Goal: Information Seeking & Learning: Learn about a topic

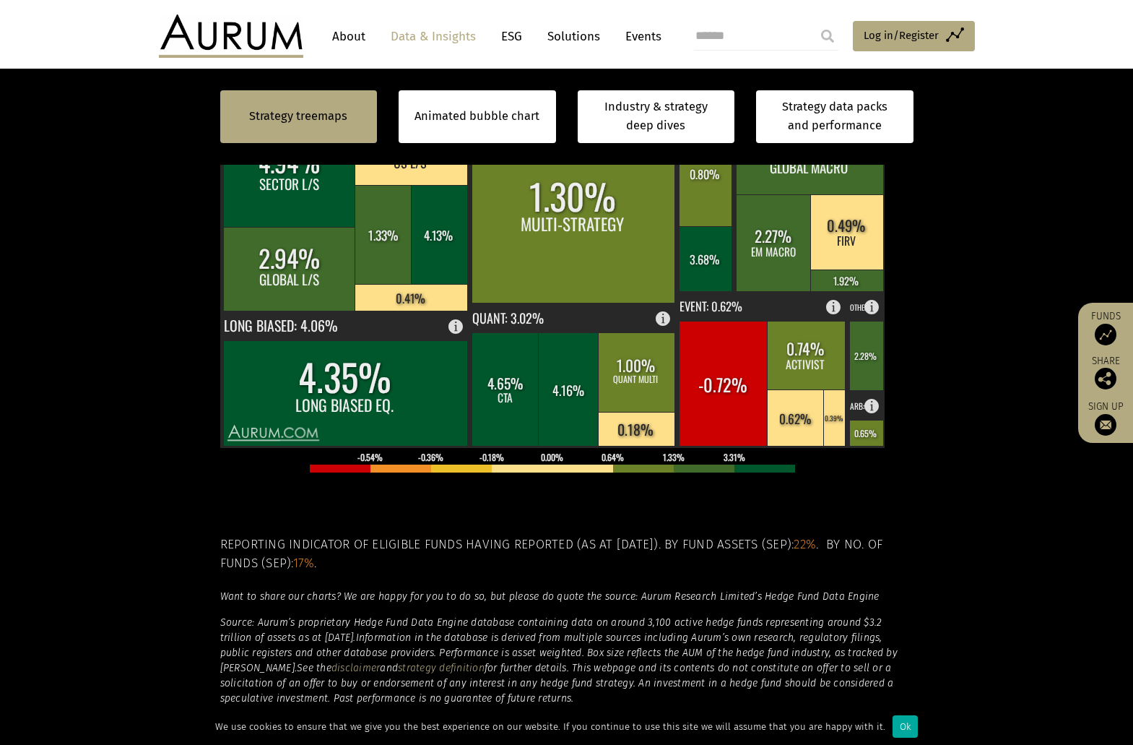
scroll to position [425, 0]
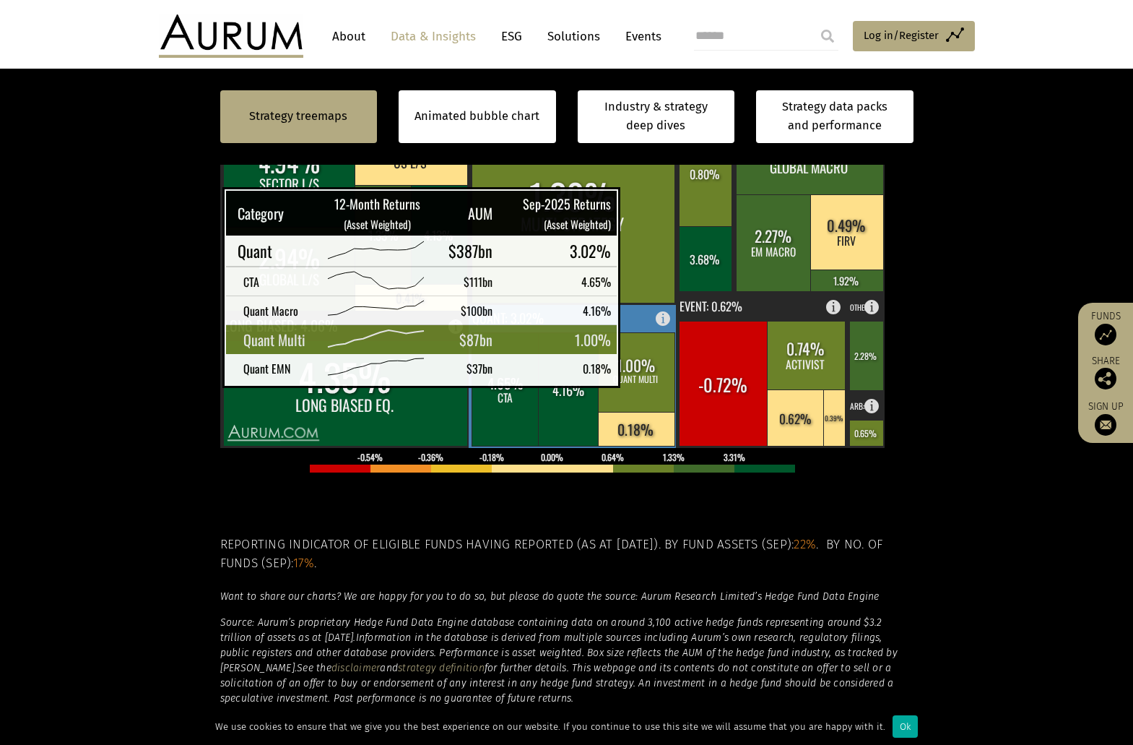
click at [641, 366] on rect at bounding box center [636, 371] width 77 height 79
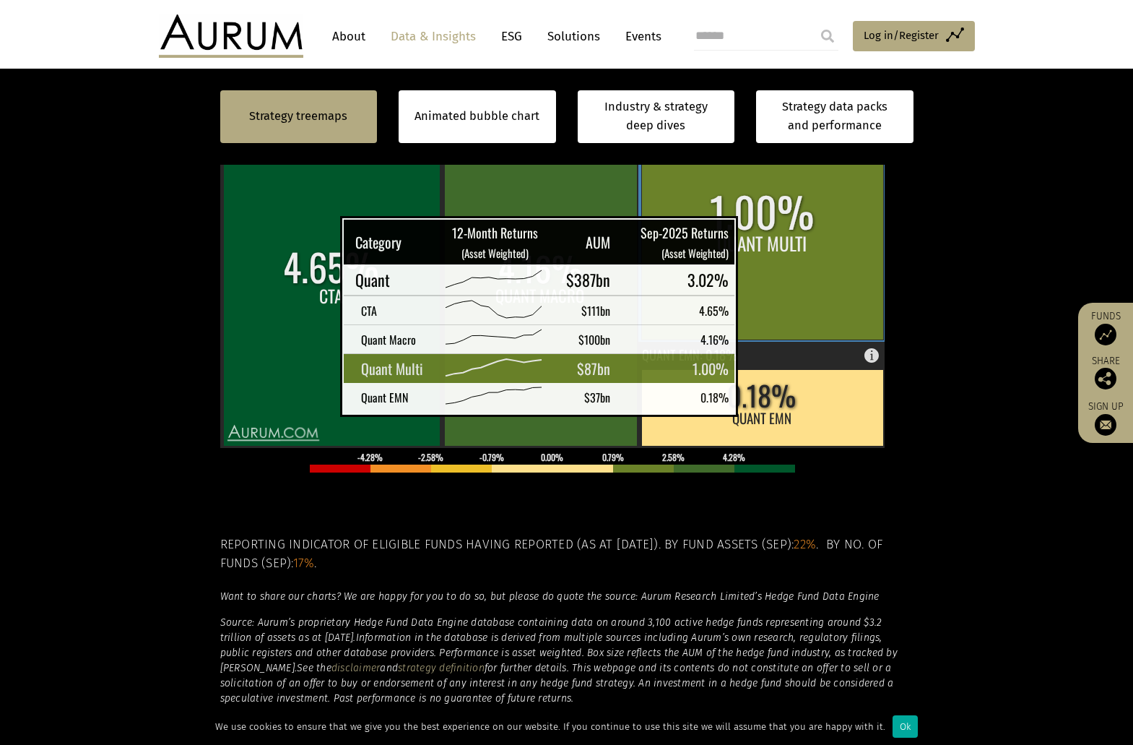
click at [759, 236] on rect at bounding box center [762, 230] width 242 height 220
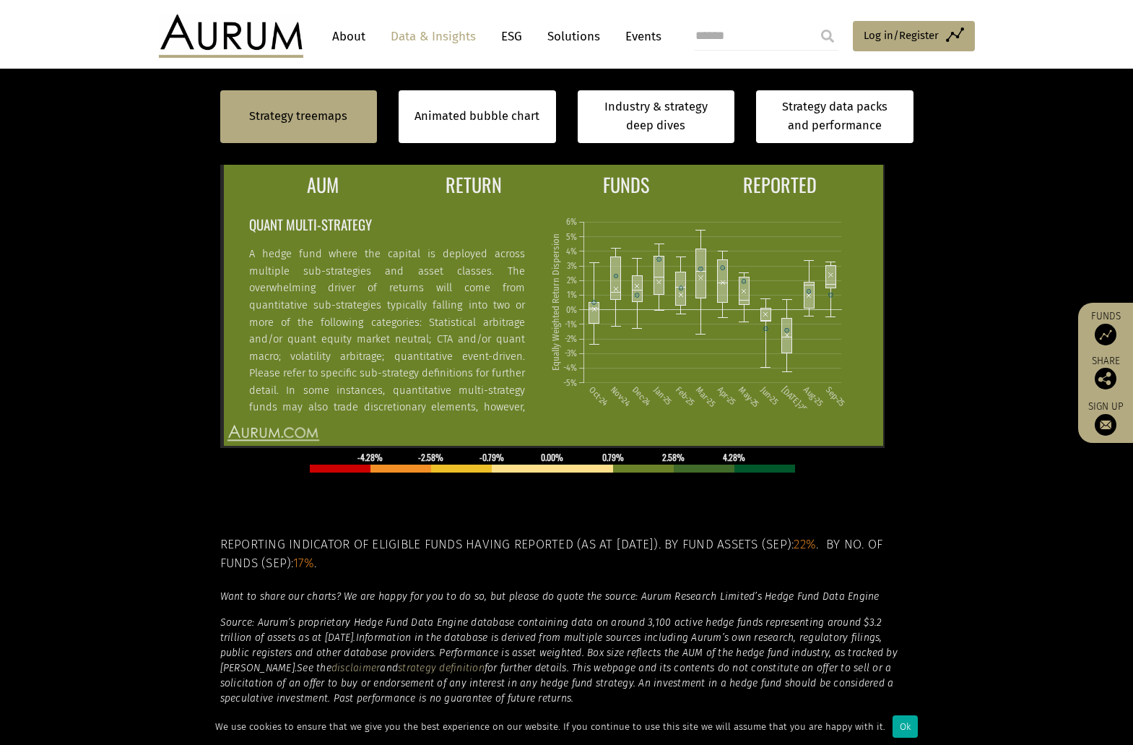
click at [181, 494] on section "Strategy treemaps Animated bubble chart Industry & strategy deep dives Strategy…" at bounding box center [566, 325] width 1133 height 903
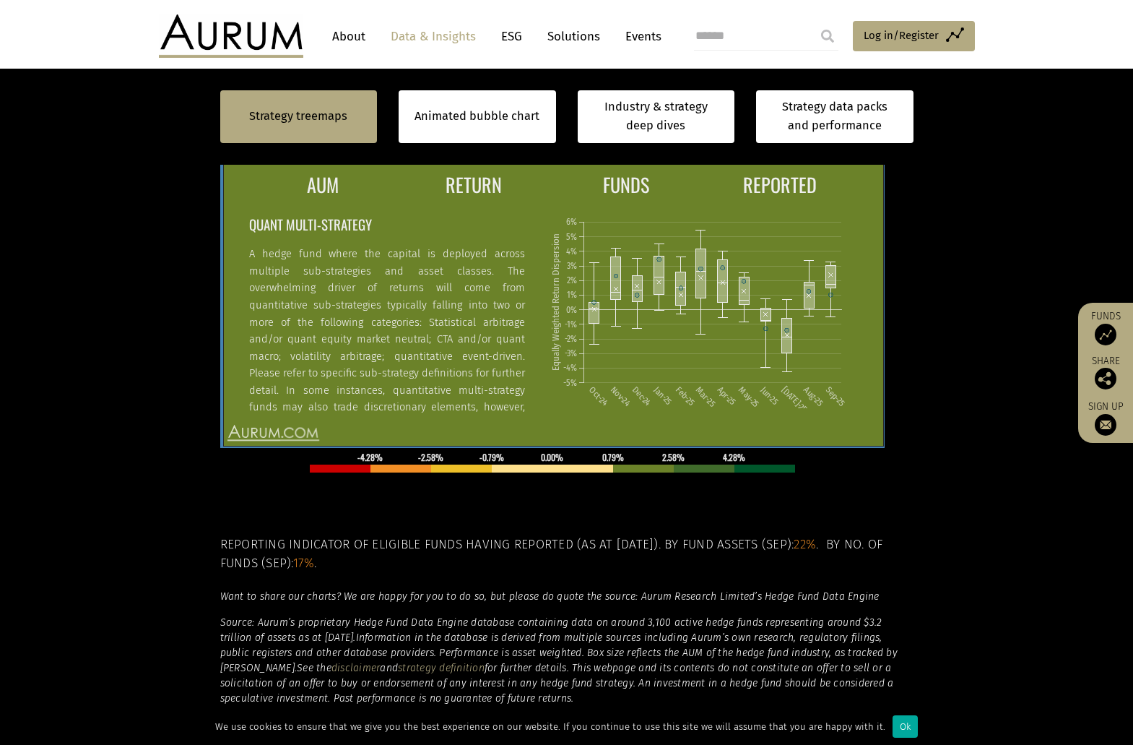
click at [323, 202] on tbody "$87bn 1.00% 23 29% AUM RETURN FUNDS REPORTED QUANT MULTI-STRATEGY A hedge fund …" at bounding box center [552, 269] width 608 height 286
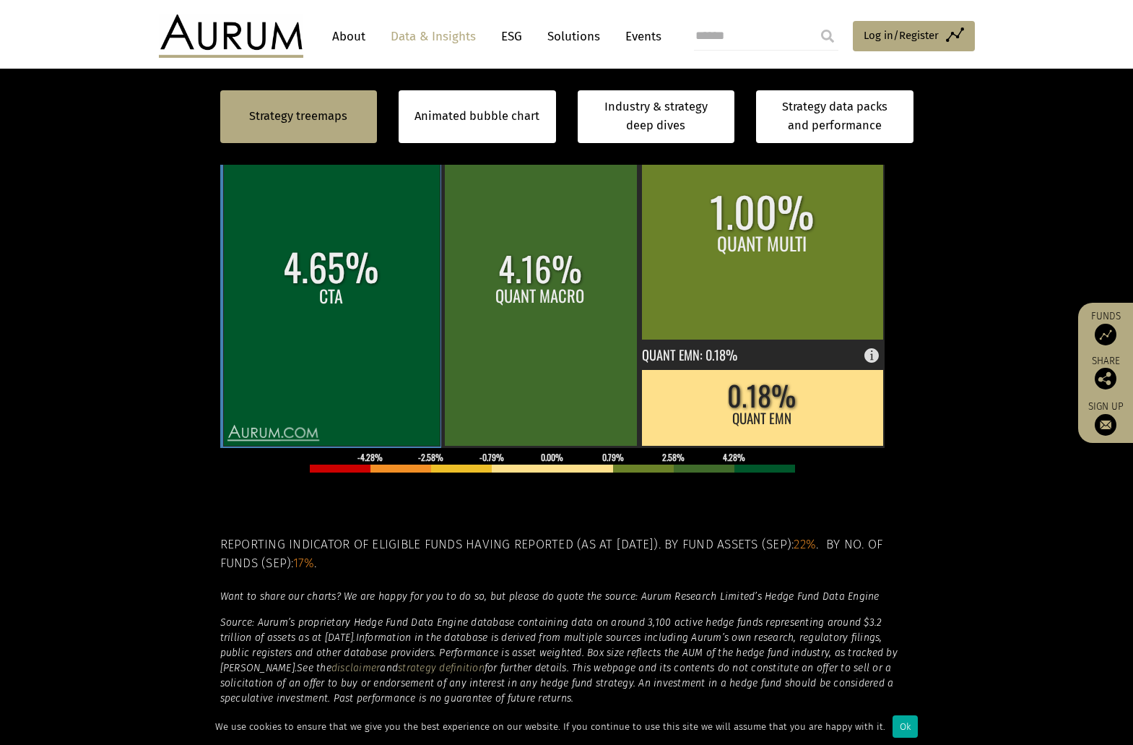
click at [336, 256] on rect at bounding box center [331, 283] width 217 height 326
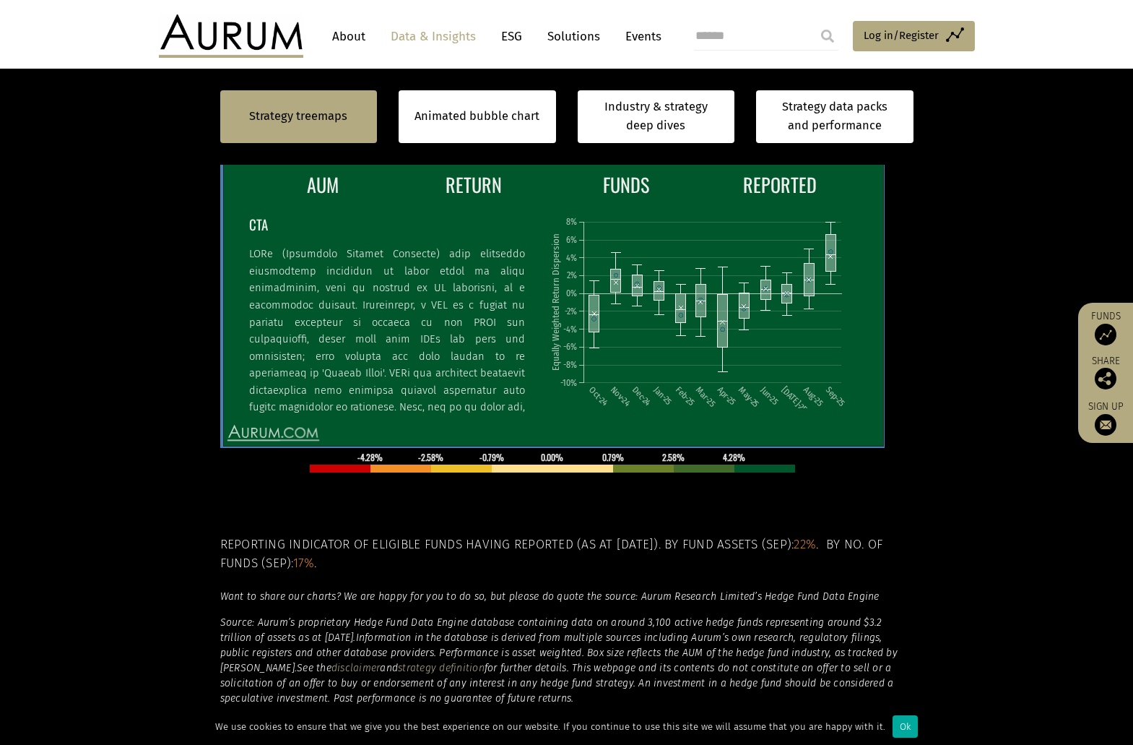
click at [305, 218] on h2 "CTA" at bounding box center [386, 224] width 276 height 22
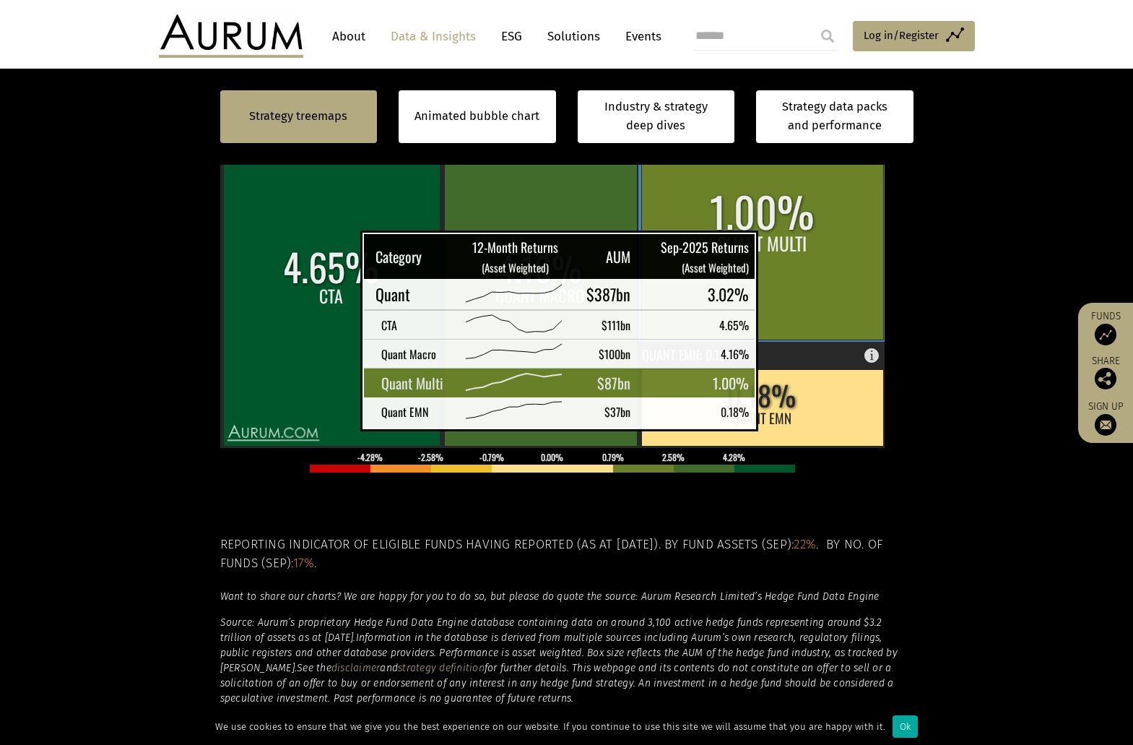
click at [779, 251] on rect at bounding box center [762, 230] width 242 height 220
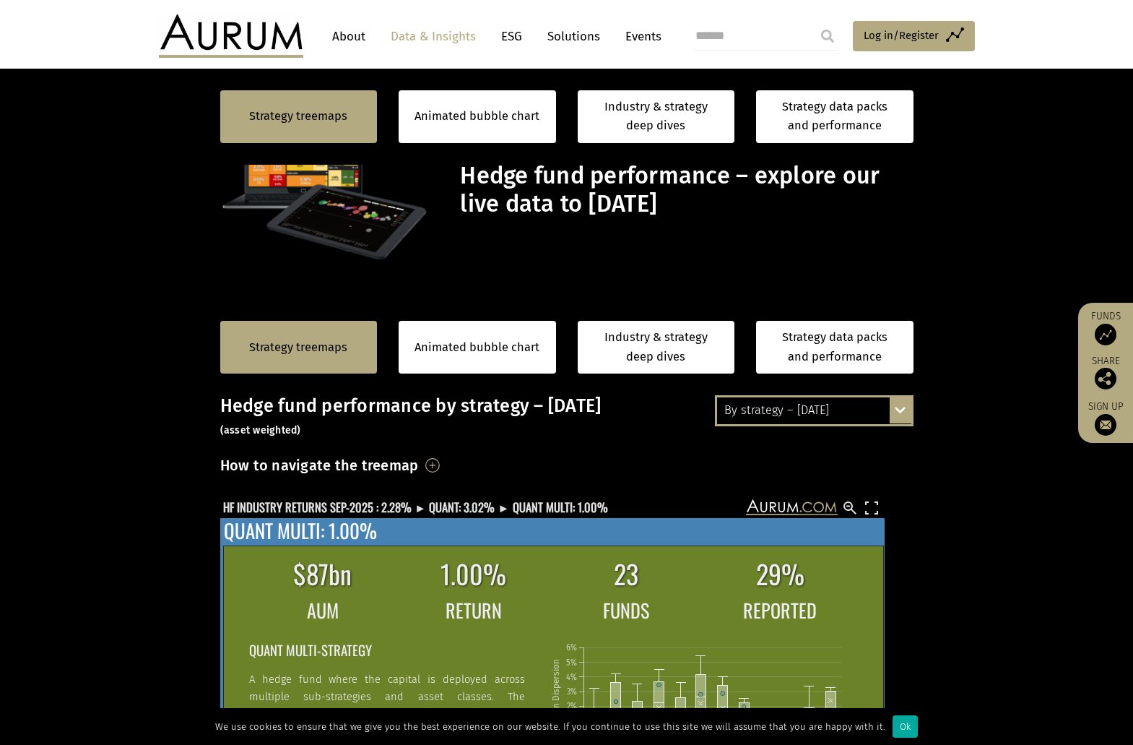
scroll to position [425, 0]
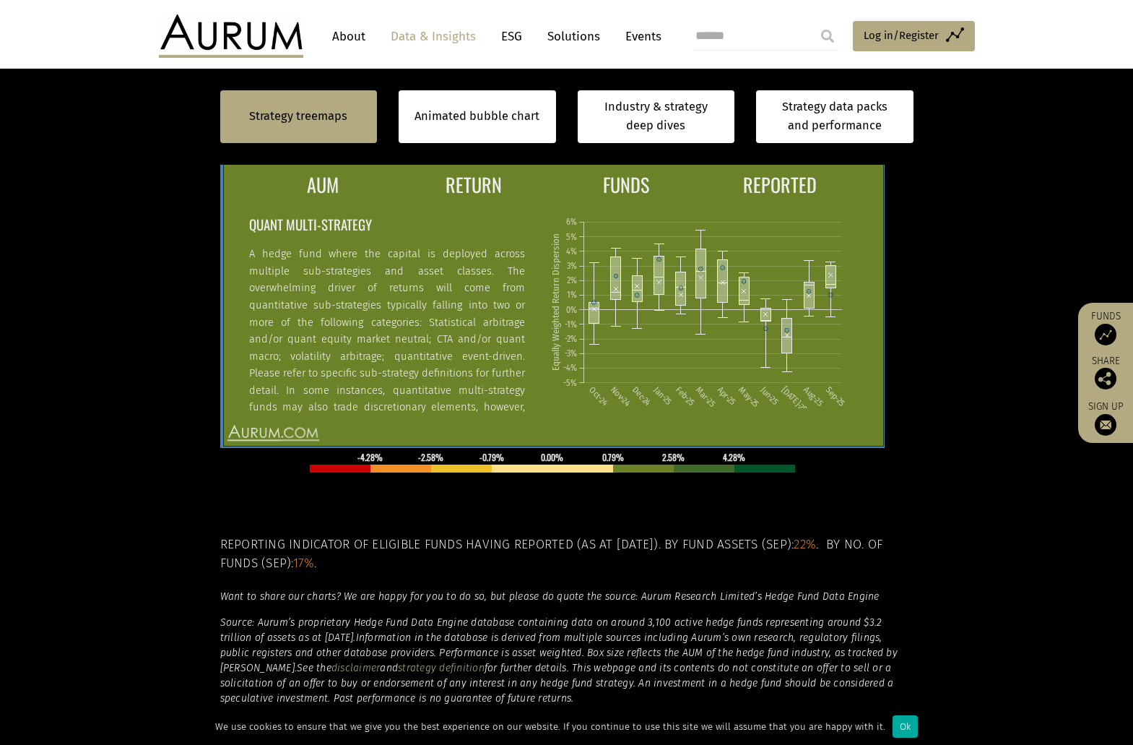
click at [376, 234] on h2 "QUANT MULTI-STRATEGY" at bounding box center [386, 224] width 276 height 22
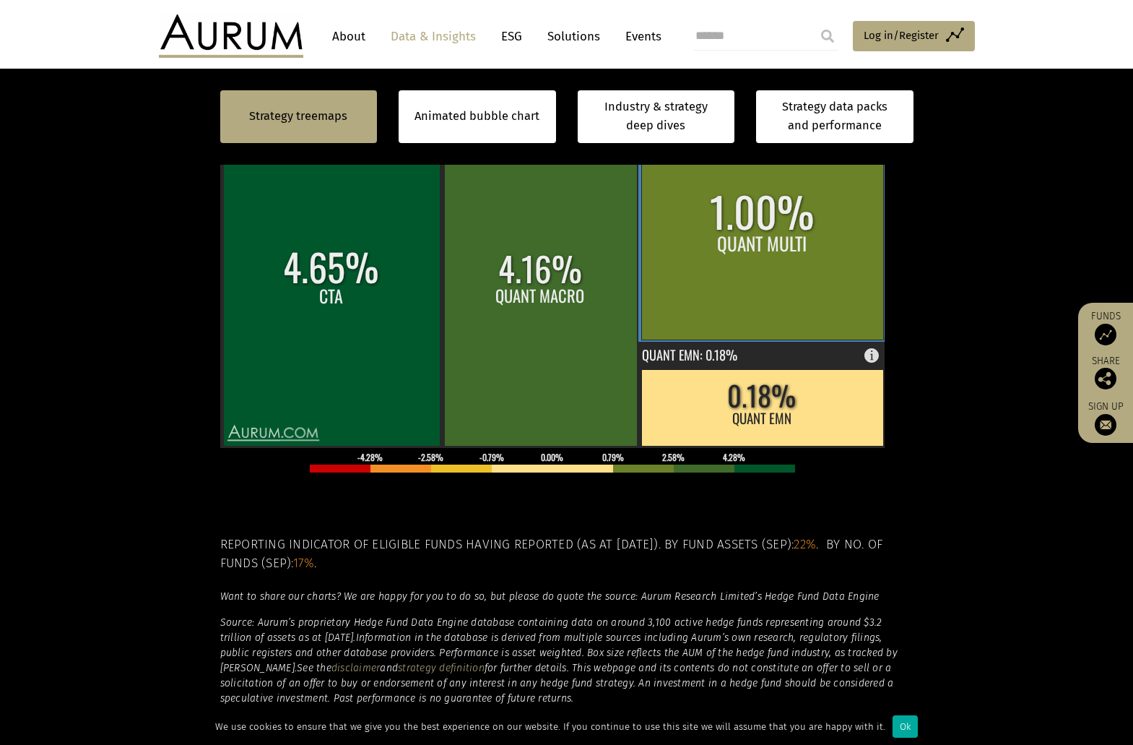
click at [775, 255] on rect at bounding box center [762, 230] width 242 height 220
